Goal: Transaction & Acquisition: Purchase product/service

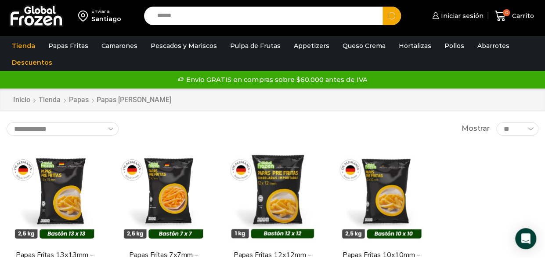
type input "******"
click at [383, 7] on button "Search" at bounding box center [392, 16] width 18 height 18
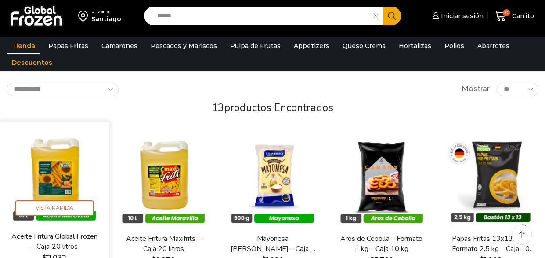
click at [49, 160] on img at bounding box center [54, 176] width 97 height 97
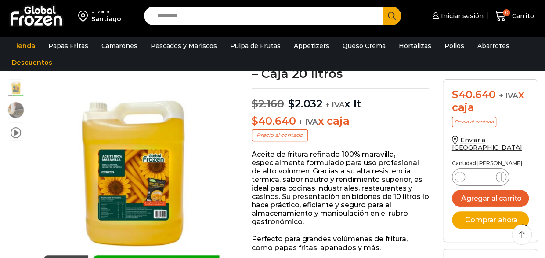
scroll to position [44, 0]
